Goal: Task Accomplishment & Management: Use online tool/utility

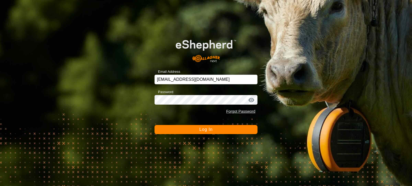
click at [213, 133] on button "Log In" at bounding box center [206, 129] width 103 height 9
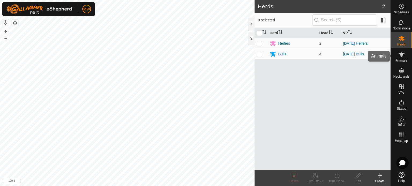
click at [399, 57] on icon at bounding box center [401, 55] width 6 height 6
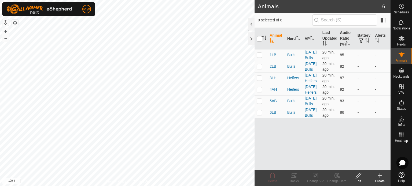
click at [258, 38] on input "checkbox" at bounding box center [259, 38] width 5 height 5
checkbox input "true"
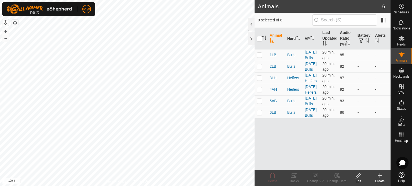
checkbox input "true"
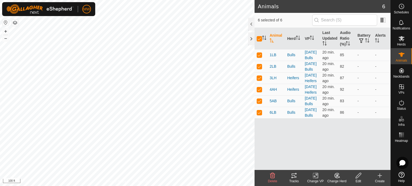
click at [292, 177] on icon at bounding box center [294, 176] width 6 height 6
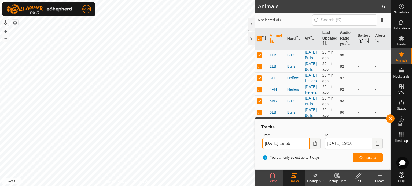
drag, startPoint x: 278, startPoint y: 146, endPoint x: 288, endPoint y: 144, distance: 9.9
click at [278, 146] on input "[DATE] 19:56" at bounding box center [285, 143] width 47 height 11
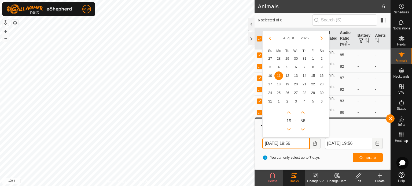
click at [296, 145] on input "[DATE] 19:56" at bounding box center [285, 143] width 47 height 11
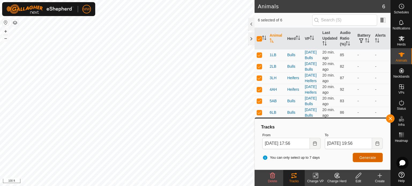
click at [365, 158] on span "Generate" at bounding box center [368, 158] width 17 height 4
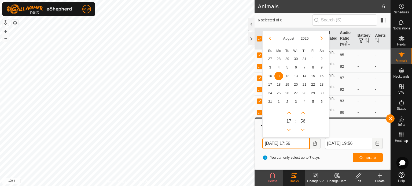
click at [296, 145] on input "[DATE] 17:56" at bounding box center [285, 143] width 47 height 11
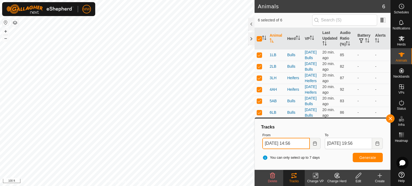
type input "[DATE] 14:56"
click at [359, 158] on button "Generate" at bounding box center [368, 157] width 30 height 9
